Goal: Find contact information: Find contact information

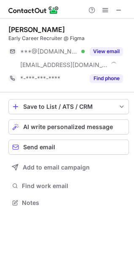
scroll to position [197, 134]
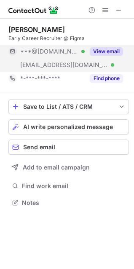
click at [108, 46] on div "View email" at bounding box center [104, 52] width 38 height 14
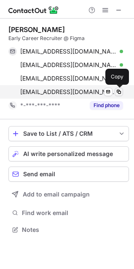
click at [118, 93] on span at bounding box center [119, 92] width 7 height 7
